Goal: Information Seeking & Learning: Learn about a topic

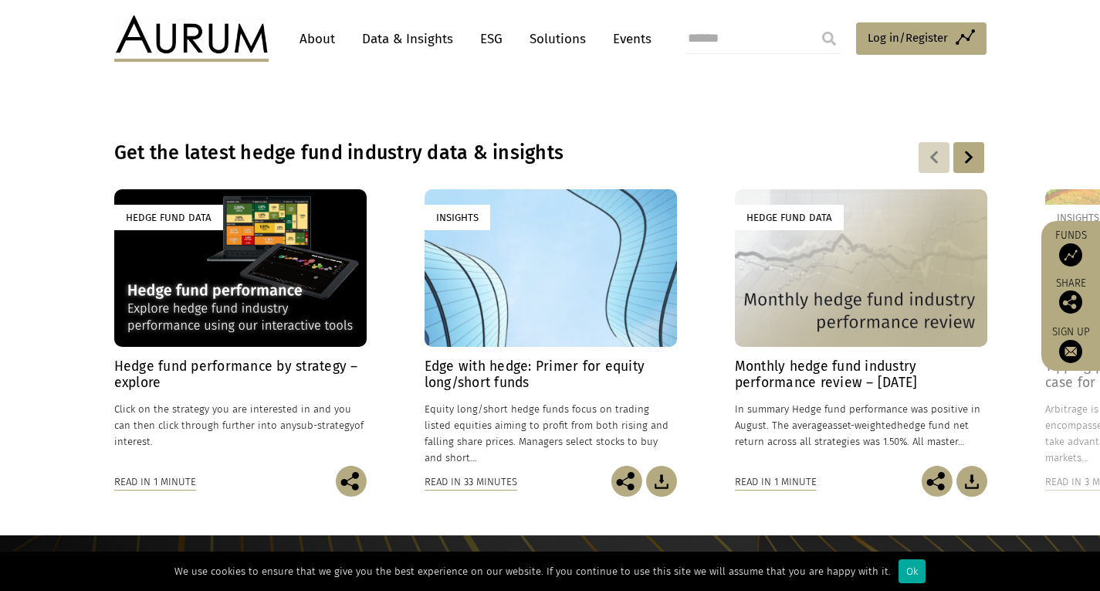
scroll to position [1081, 0]
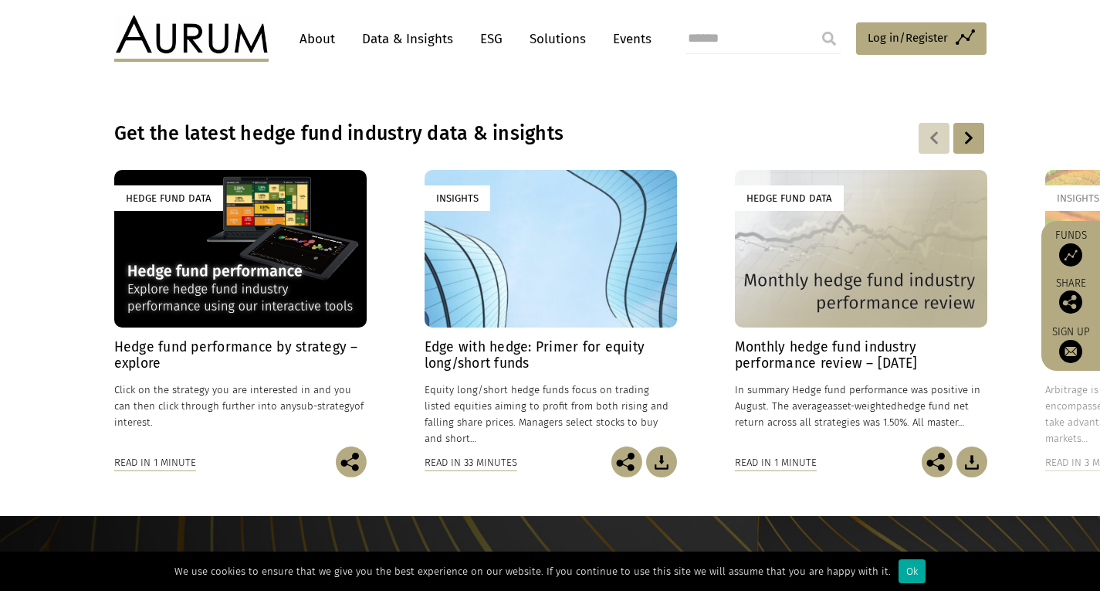
click at [248, 294] on div "Hedge Fund Data" at bounding box center [240, 248] width 252 height 157
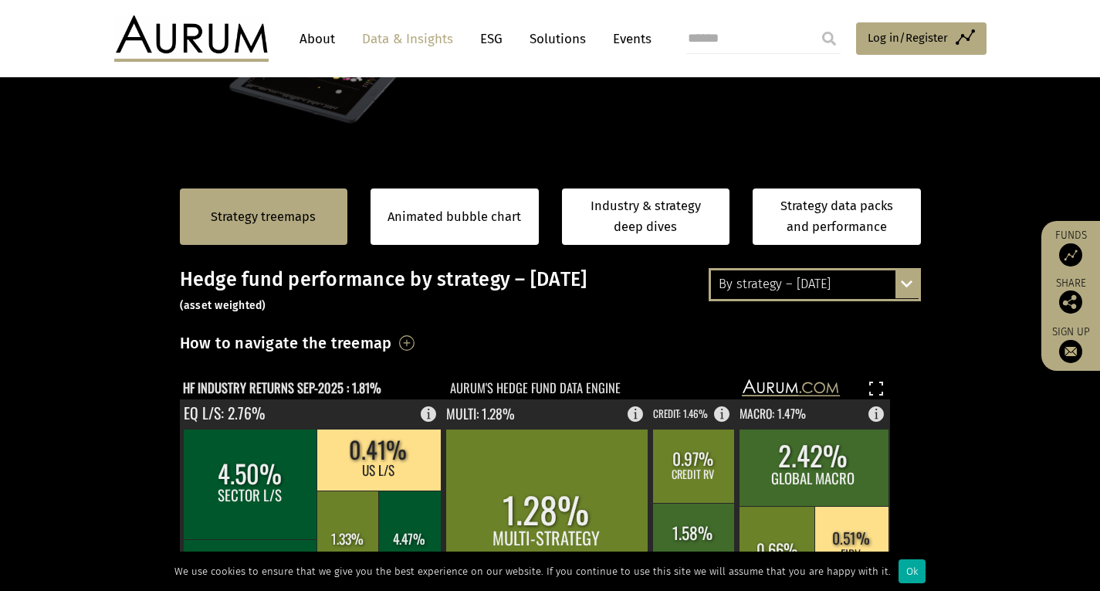
scroll to position [223, 0]
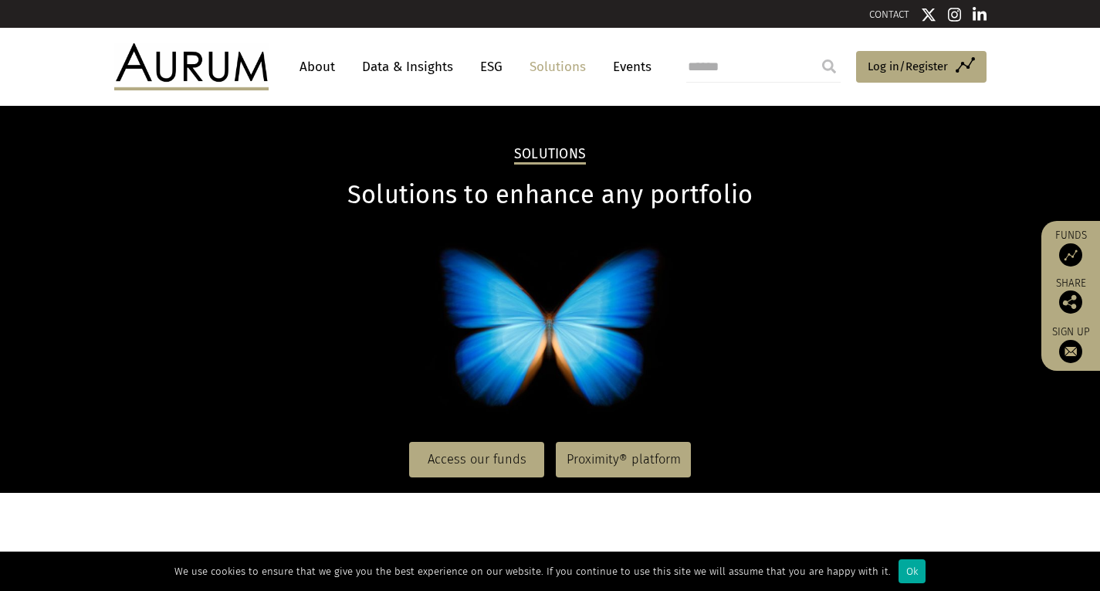
click at [492, 69] on link "ESG" at bounding box center [491, 66] width 38 height 29
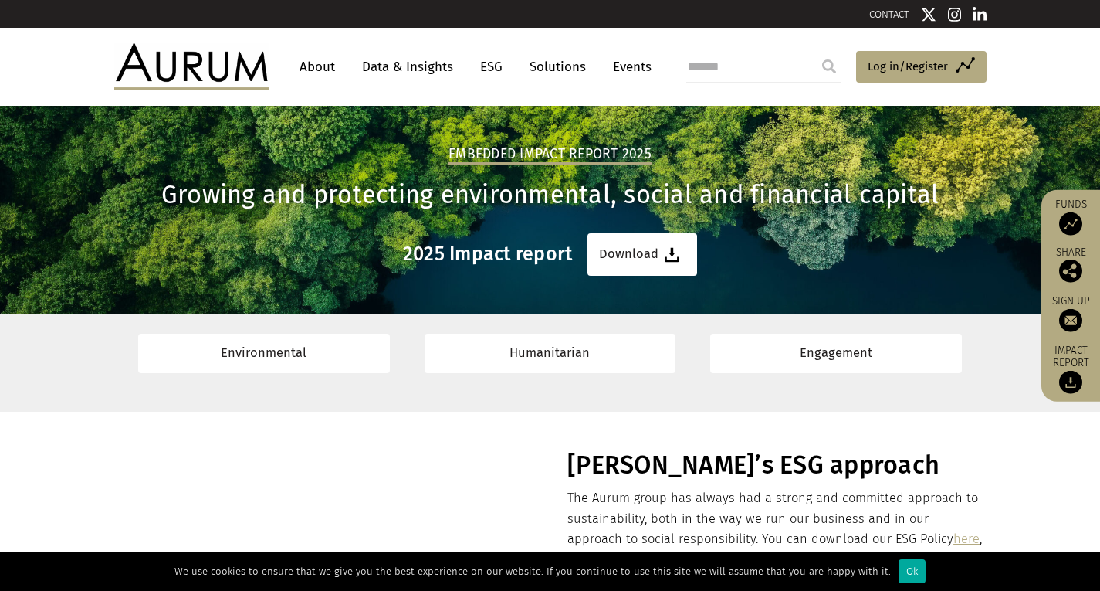
drag, startPoint x: 1007, startPoint y: 442, endPoint x: 778, endPoint y: -36, distance: 529.7
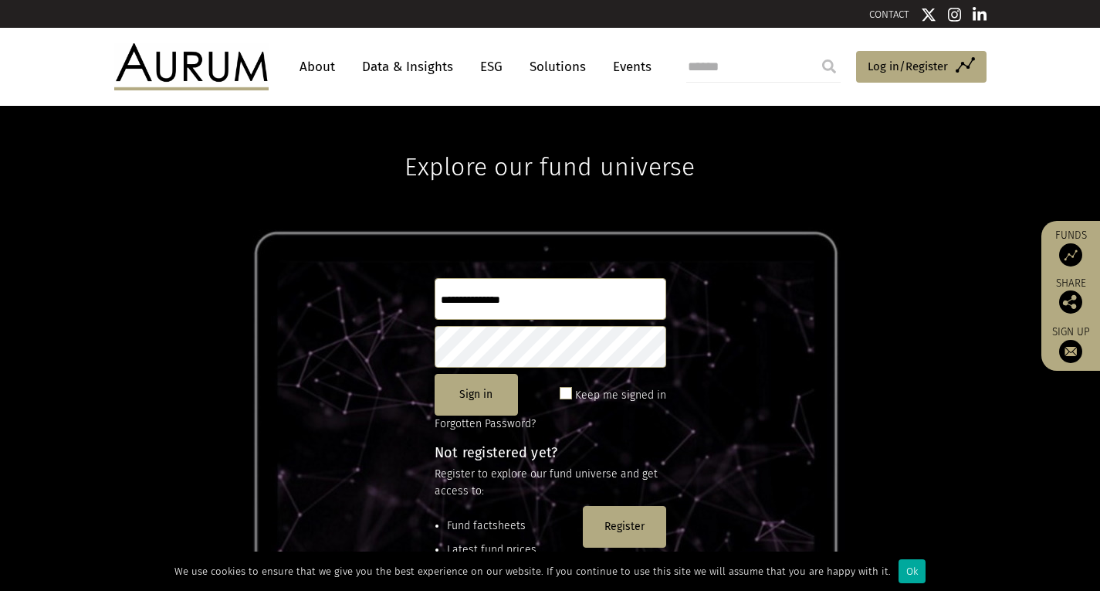
click at [95, 189] on div "Explore our fund universe Sign in Keep me signed in Forgotten Password? Not reg…" at bounding box center [550, 349] width 1100 height 486
click at [543, 66] on link "Solutions" at bounding box center [558, 66] width 72 height 29
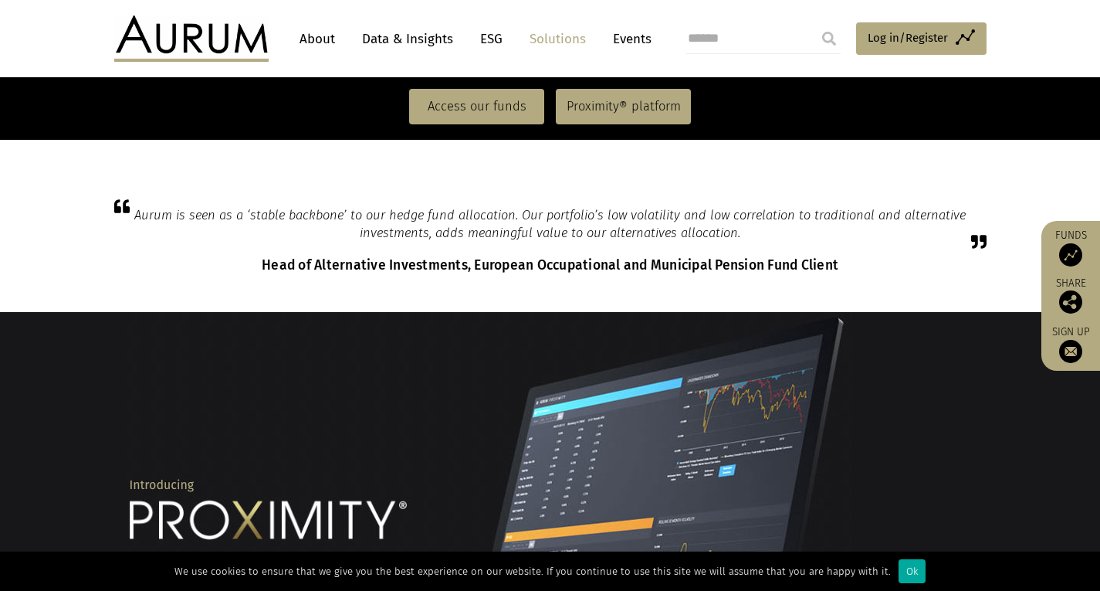
scroll to position [772, 0]
